Goal: Find specific page/section

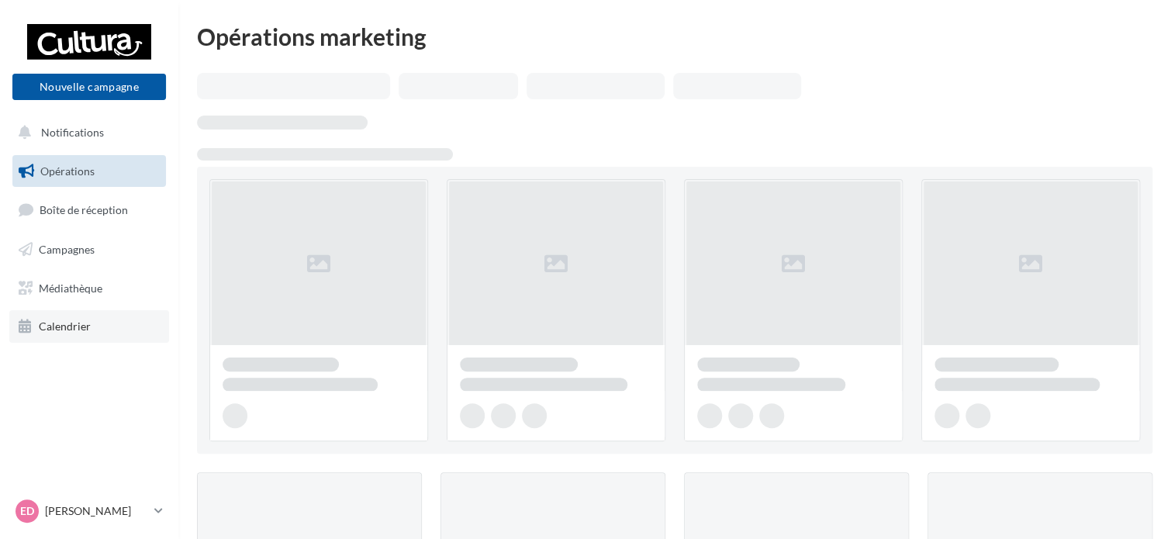
drag, startPoint x: 0, startPoint y: 0, endPoint x: 59, endPoint y: 326, distance: 331.7
click at [59, 326] on span "Calendrier" at bounding box center [65, 325] width 52 height 13
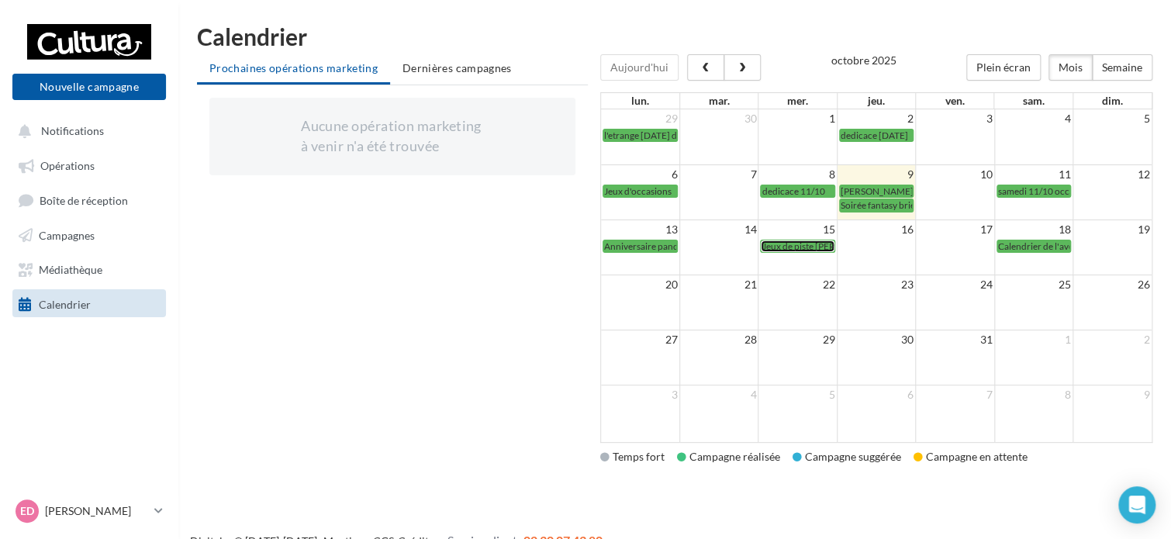
click at [789, 250] on span "Jeux de piste [PERSON_NAME]" at bounding box center [824, 246] width 126 height 12
